Goal: Information Seeking & Learning: Learn about a topic

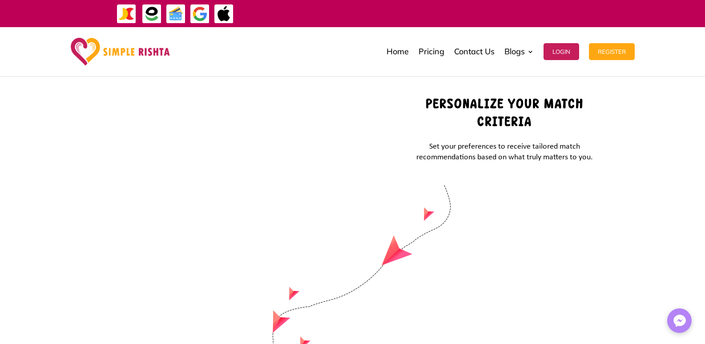
scroll to position [3799, 0]
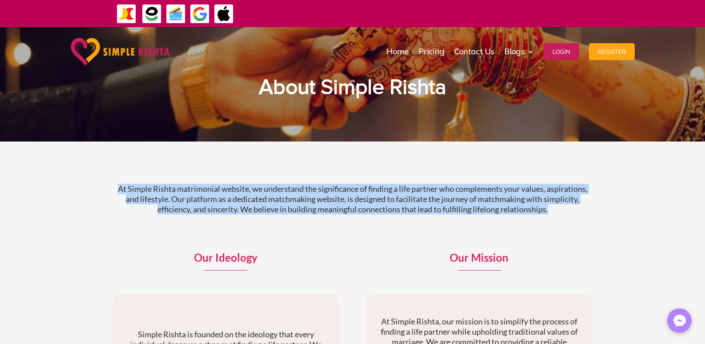
click at [580, 224] on div "At Simple Rishta matrimonial website, we understand the significance of finding…" at bounding box center [353, 207] width 481 height 69
click at [206, 190] on p "At Simple Rishta matrimonial website, we understand the significance of finding…" at bounding box center [353, 199] width 481 height 31
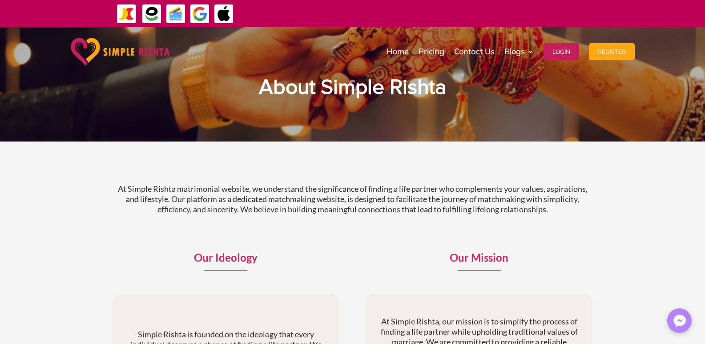
click at [206, 190] on p "At Simple Rishta matrimonial website, we understand the significance of finding…" at bounding box center [353, 199] width 481 height 31
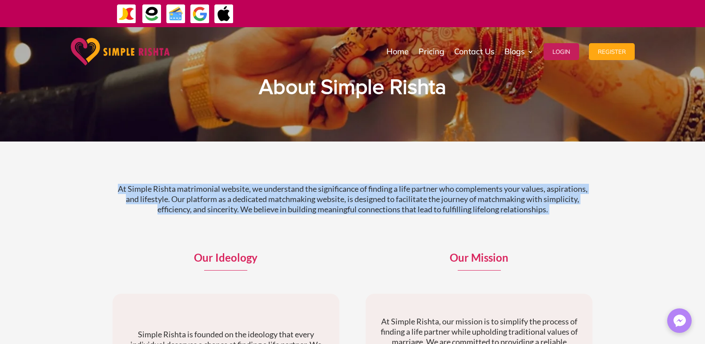
click at [206, 190] on p "At Simple Rishta matrimonial website, we understand the significance of finding…" at bounding box center [353, 199] width 481 height 31
click at [202, 177] on div "At Simple Rishta matrimonial website, we understand the significance of finding…" at bounding box center [353, 207] width 481 height 69
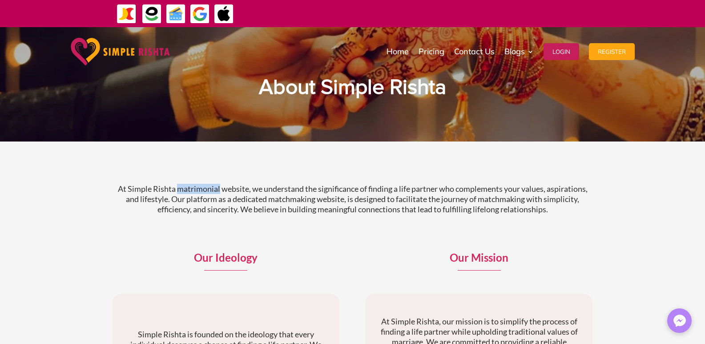
drag, startPoint x: 218, startPoint y: 188, endPoint x: 178, endPoint y: 192, distance: 40.2
click at [178, 192] on p "At Simple Rishta matrimonial website, we understand the significance of finding…" at bounding box center [353, 199] width 481 height 31
copy p "matrimonial"
click at [215, 218] on div "At Simple Rishta matrimonial website, we understand the significance of finding…" at bounding box center [353, 207] width 481 height 69
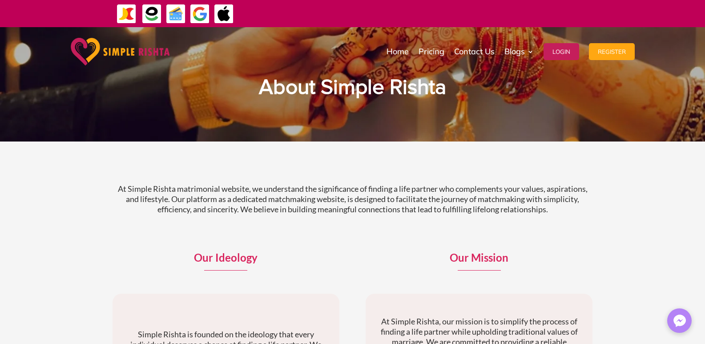
click at [227, 199] on p "At Simple Rishta matrimonial website, we understand the significance of finding…" at bounding box center [353, 199] width 481 height 31
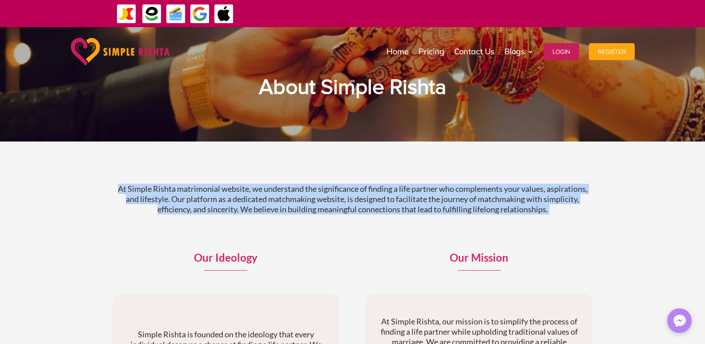
click at [227, 199] on p "At Simple Rishta matrimonial website, we understand the significance of finding…" at bounding box center [353, 199] width 481 height 31
copy div "At Simple Rishta matrimonial website, we understand the significance of finding…"
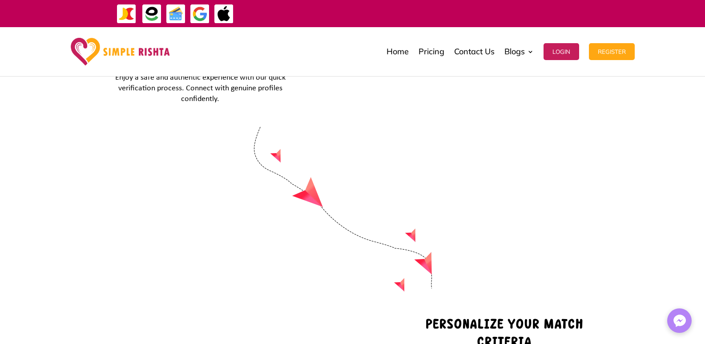
scroll to position [3762, 0]
